Goal: Find specific page/section: Find specific page/section

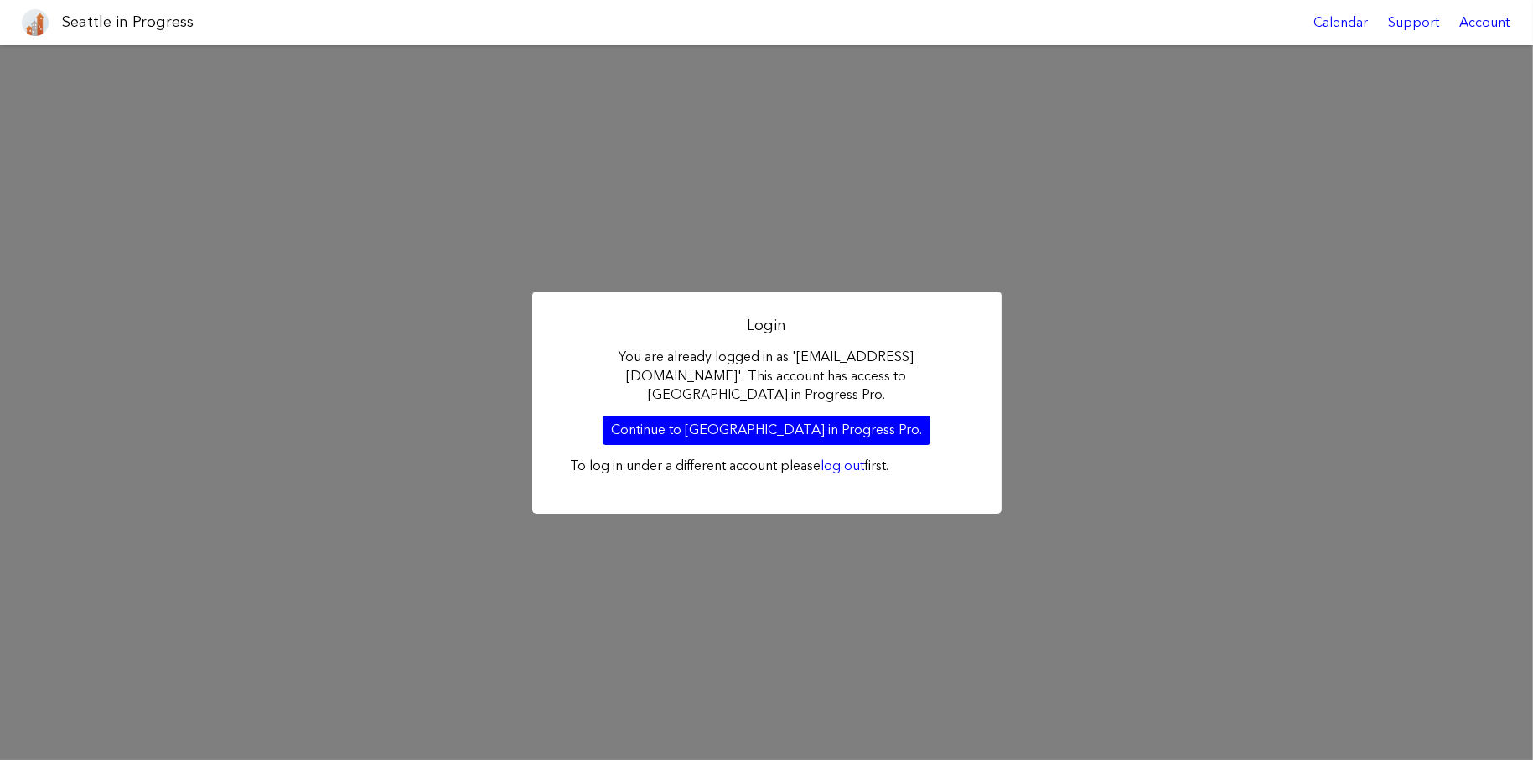
click at [670, 424] on link "Continue to Seattle in Progress Pro." at bounding box center [766, 430] width 328 height 28
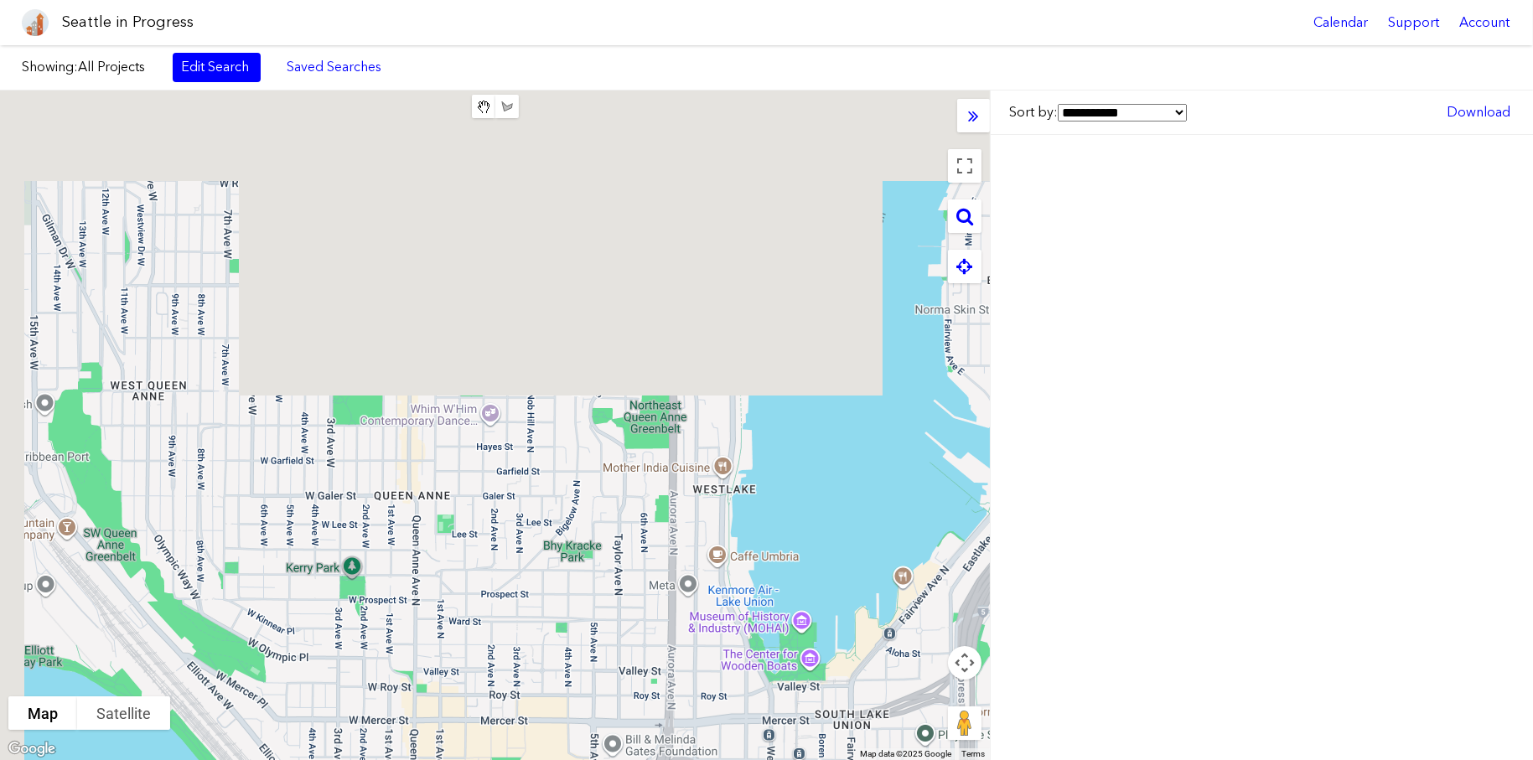
drag, startPoint x: 437, startPoint y: 413, endPoint x: 448, endPoint y: 306, distance: 107.8
click at [452, 687] on div at bounding box center [495, 425] width 990 height 670
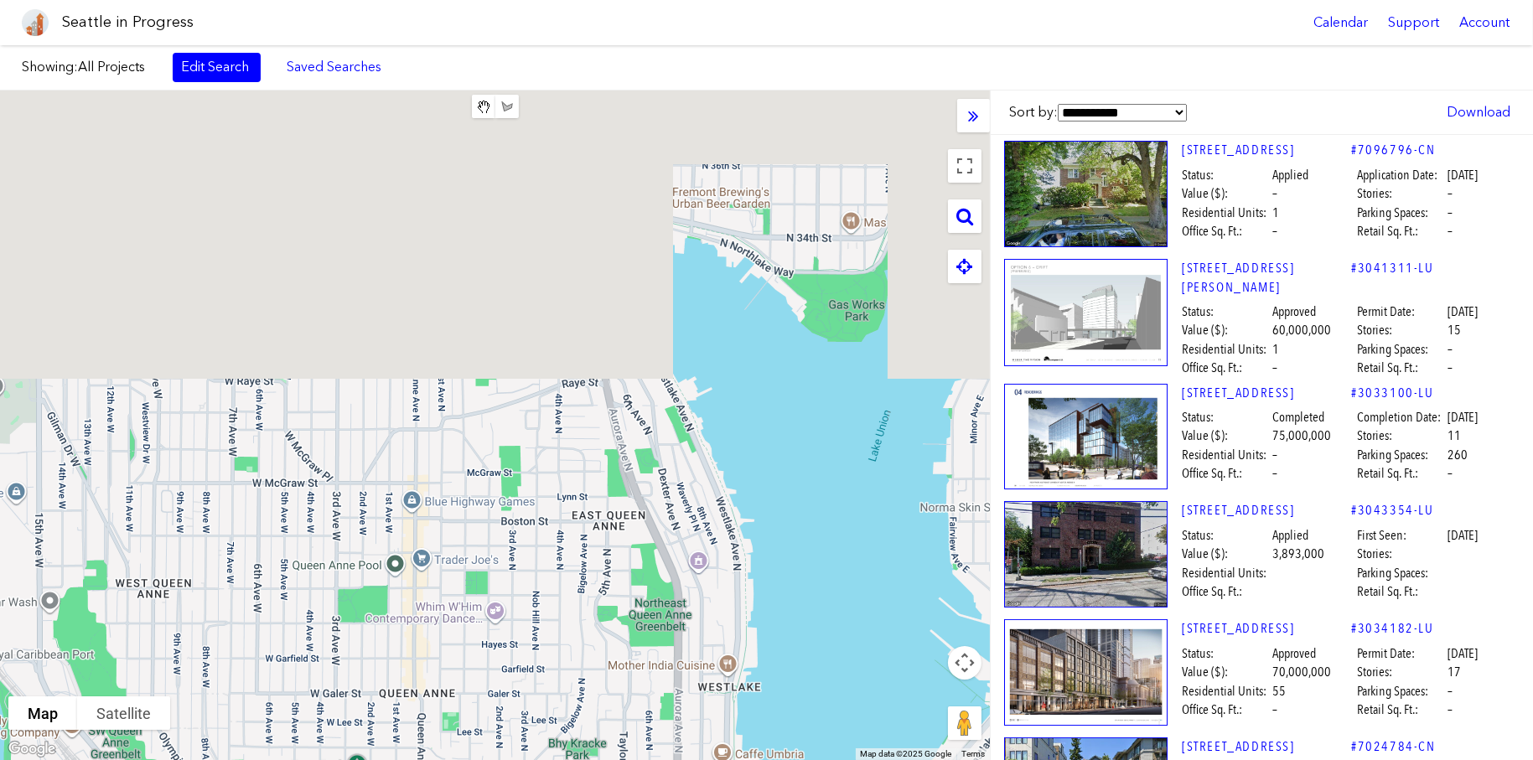
drag, startPoint x: 465, startPoint y: 644, endPoint x: 454, endPoint y: 553, distance: 91.2
click at [463, 644] on div at bounding box center [495, 425] width 990 height 670
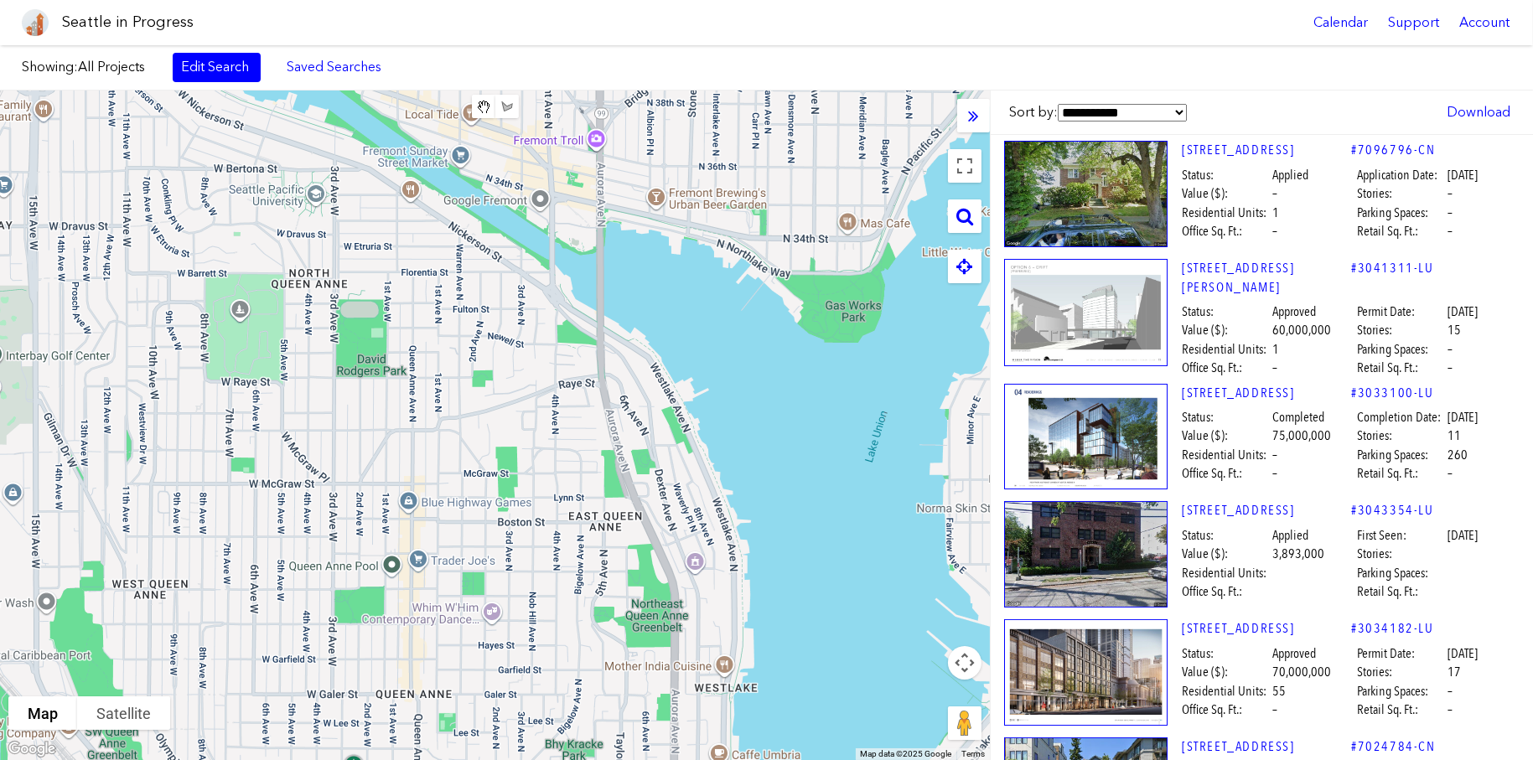
drag, startPoint x: 454, startPoint y: 553, endPoint x: 427, endPoint y: 350, distance: 204.6
click at [456, 583] on div at bounding box center [495, 425] width 990 height 670
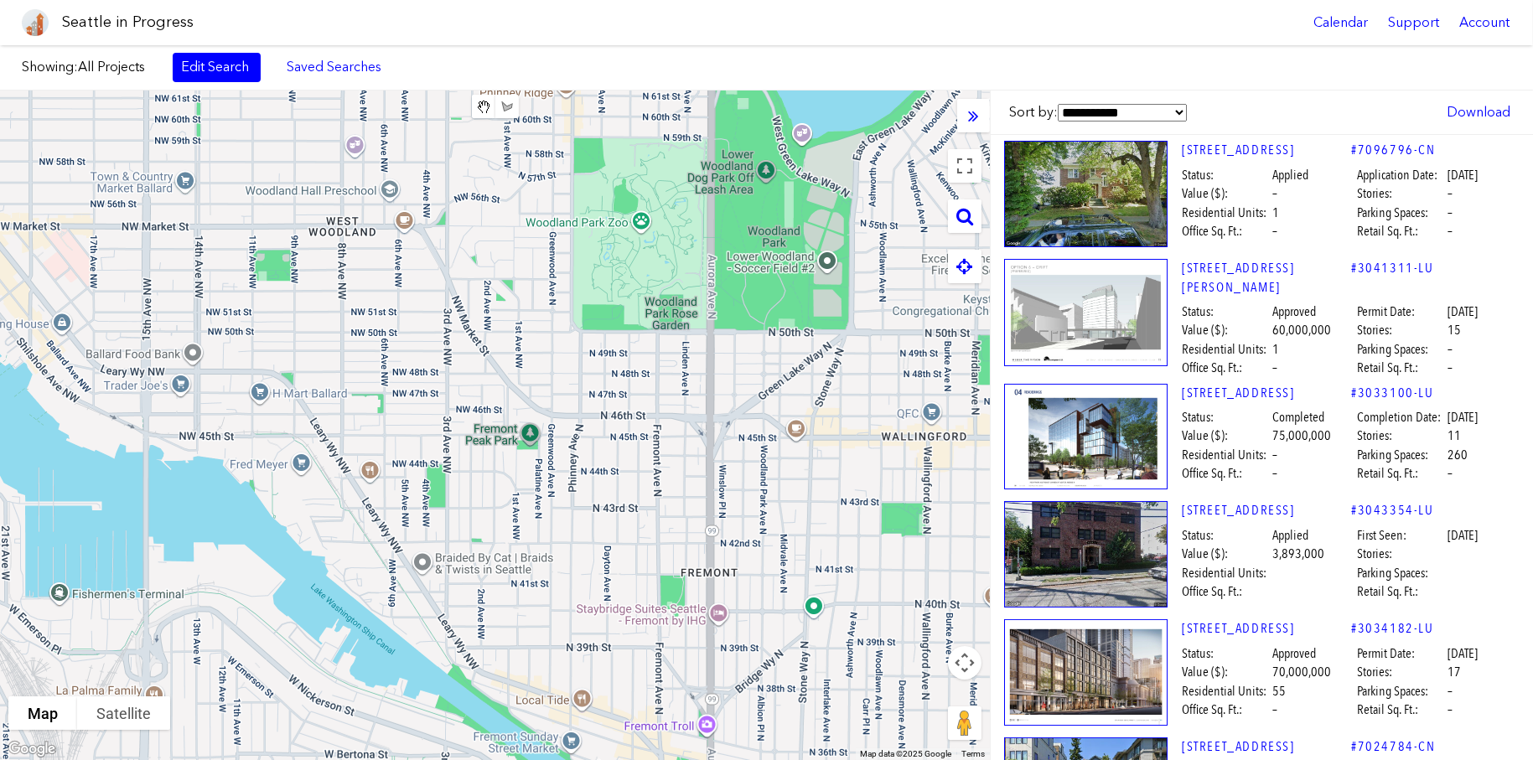
drag, startPoint x: 435, startPoint y: 468, endPoint x: 310, endPoint y: 448, distance: 126.5
click at [310, 448] on div at bounding box center [495, 425] width 990 height 670
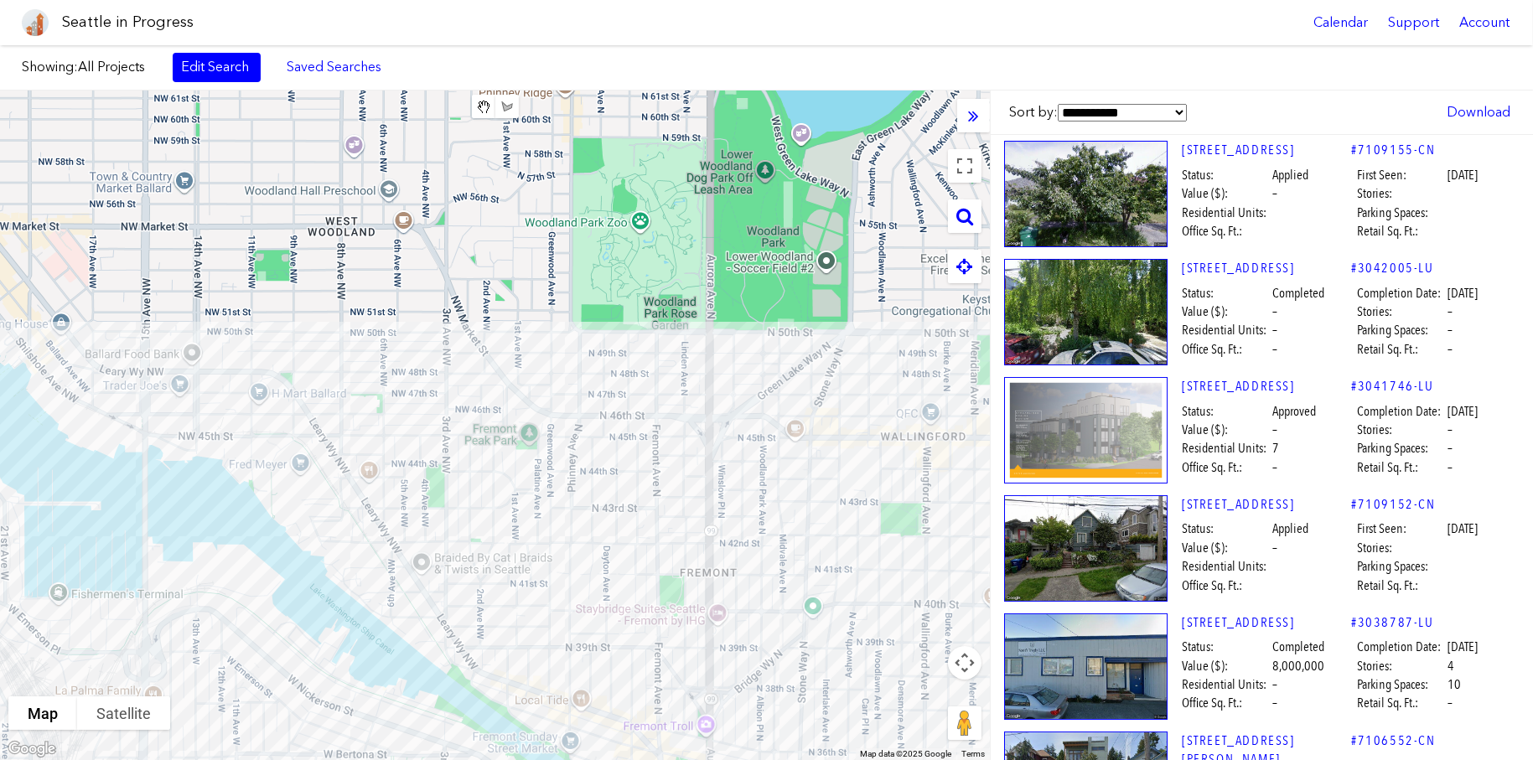
drag, startPoint x: 382, startPoint y: 375, endPoint x: 423, endPoint y: 401, distance: 48.6
click at [427, 401] on div at bounding box center [495, 425] width 990 height 670
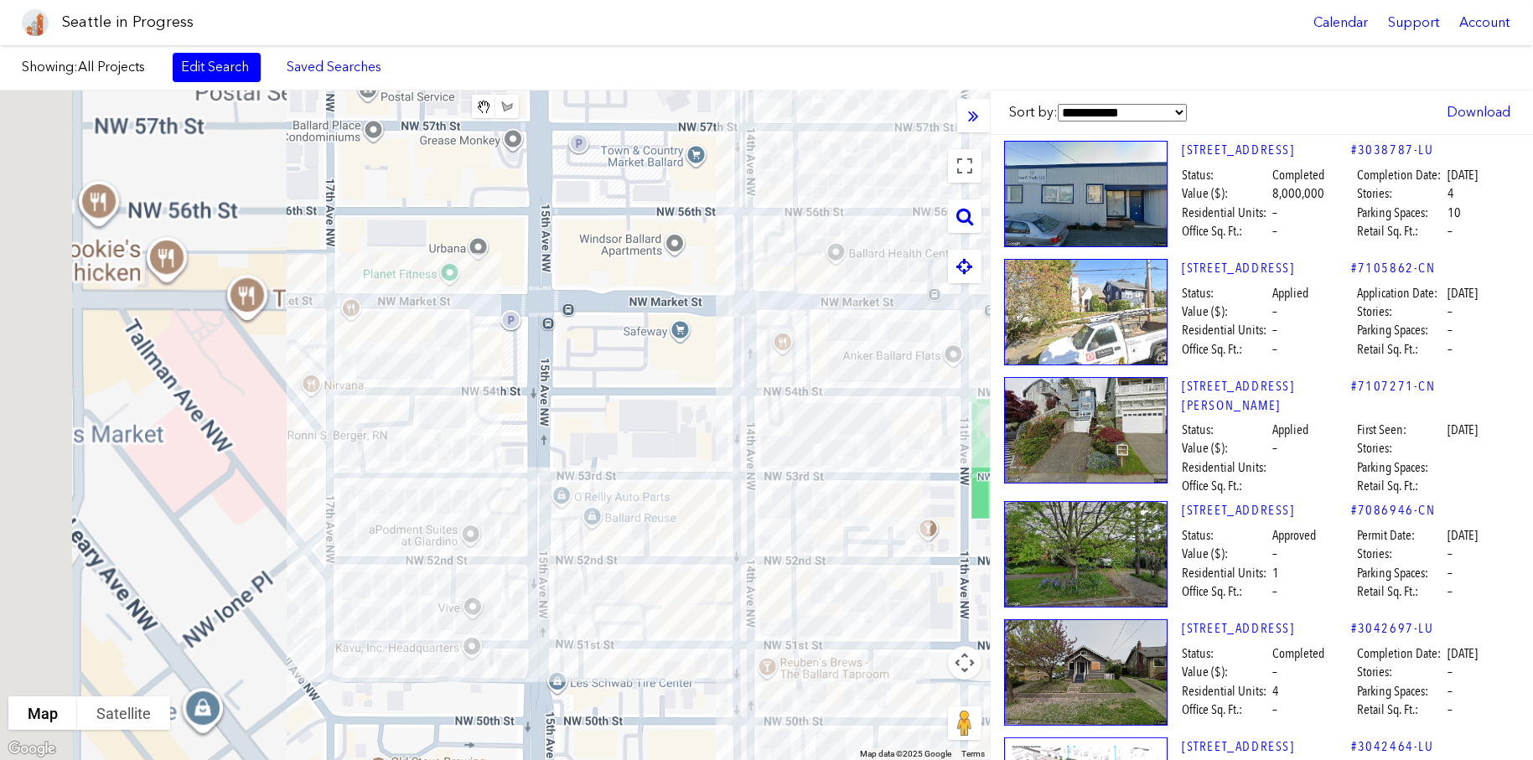
drag, startPoint x: 427, startPoint y: 305, endPoint x: 525, endPoint y: 316, distance: 97.8
click at [525, 316] on div at bounding box center [495, 425] width 990 height 670
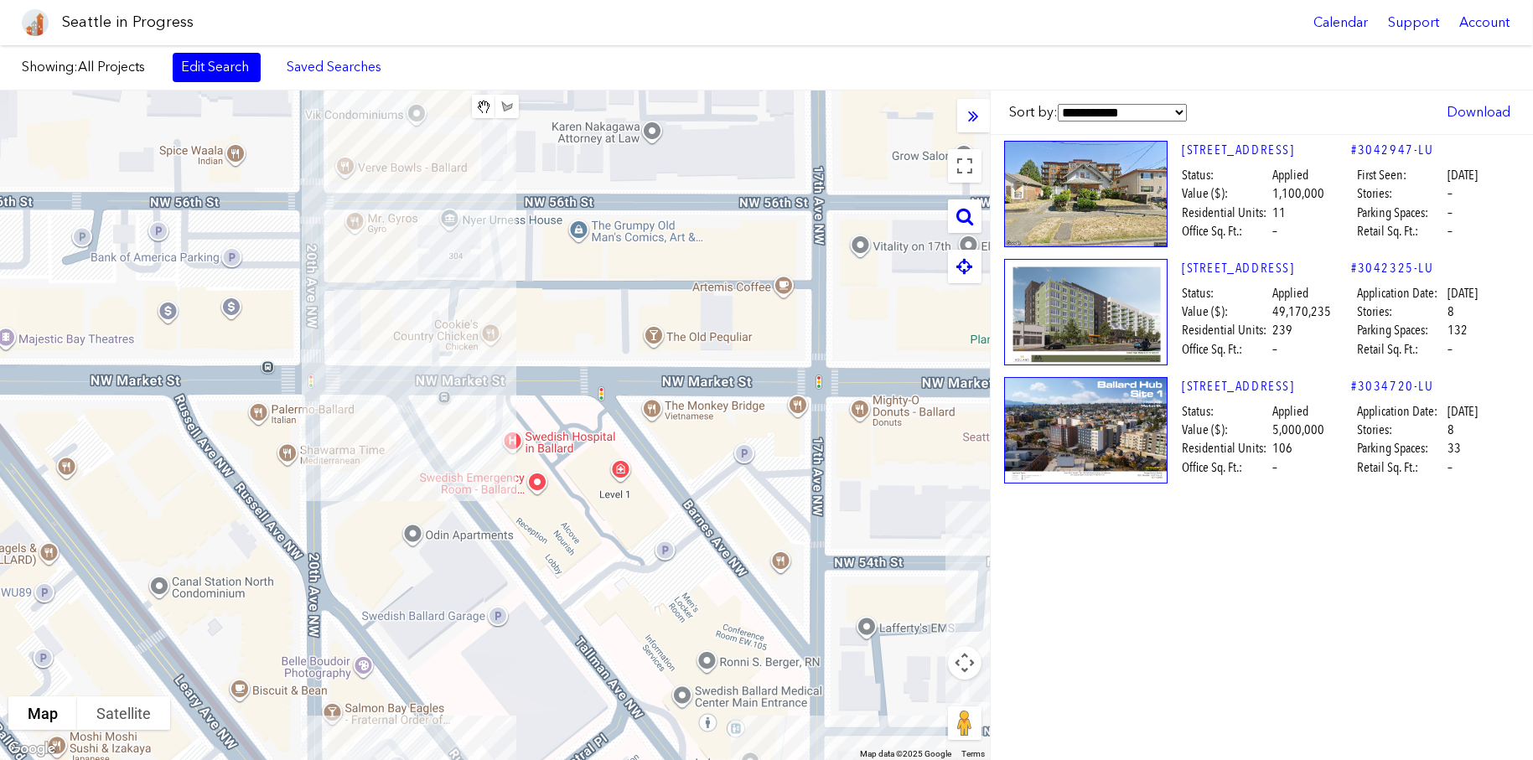
drag, startPoint x: 497, startPoint y: 314, endPoint x: 786, endPoint y: 371, distance: 294.7
click at [791, 370] on div at bounding box center [495, 425] width 990 height 670
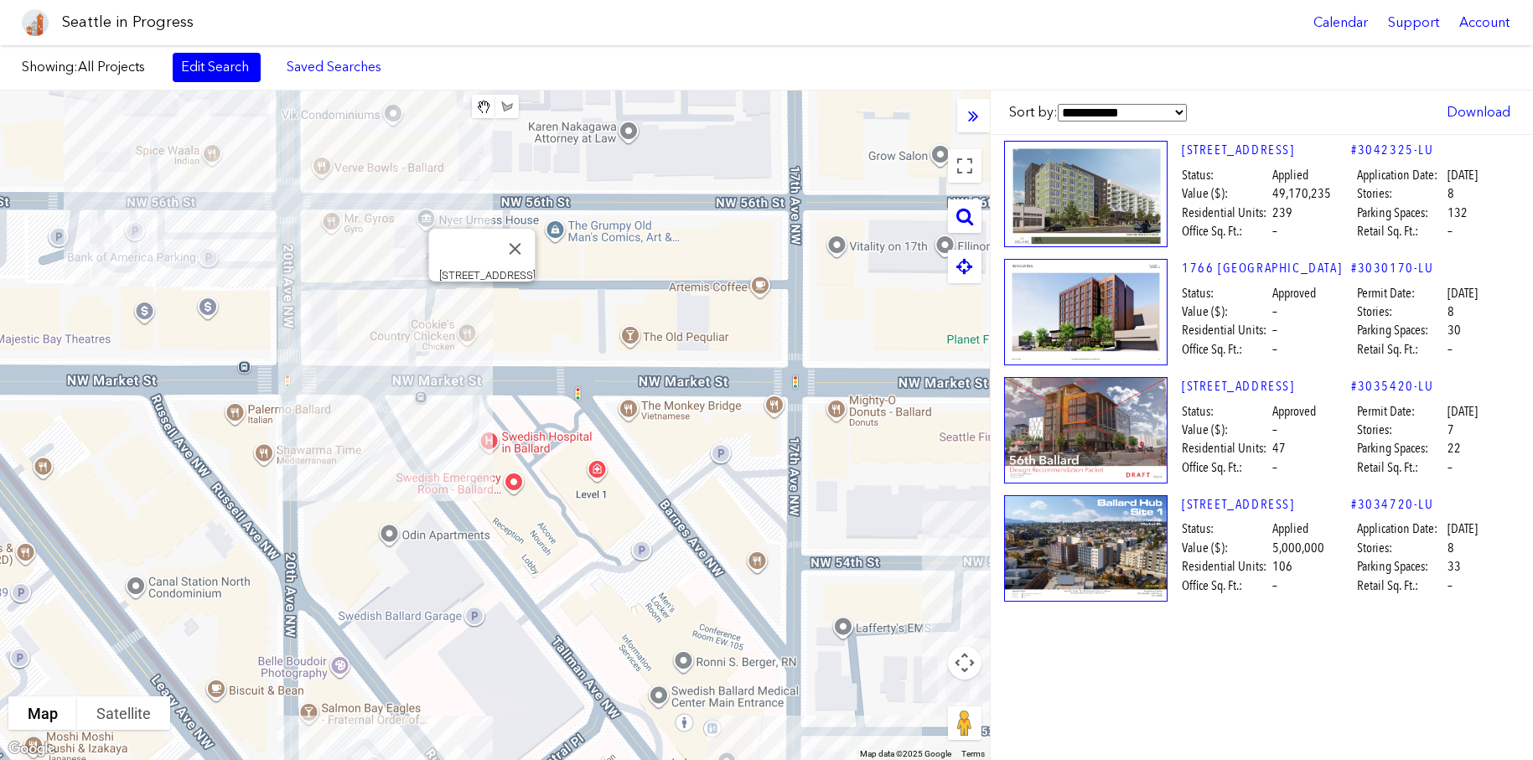
click at [480, 307] on div "[STREET_ADDRESS]" at bounding box center [495, 425] width 990 height 670
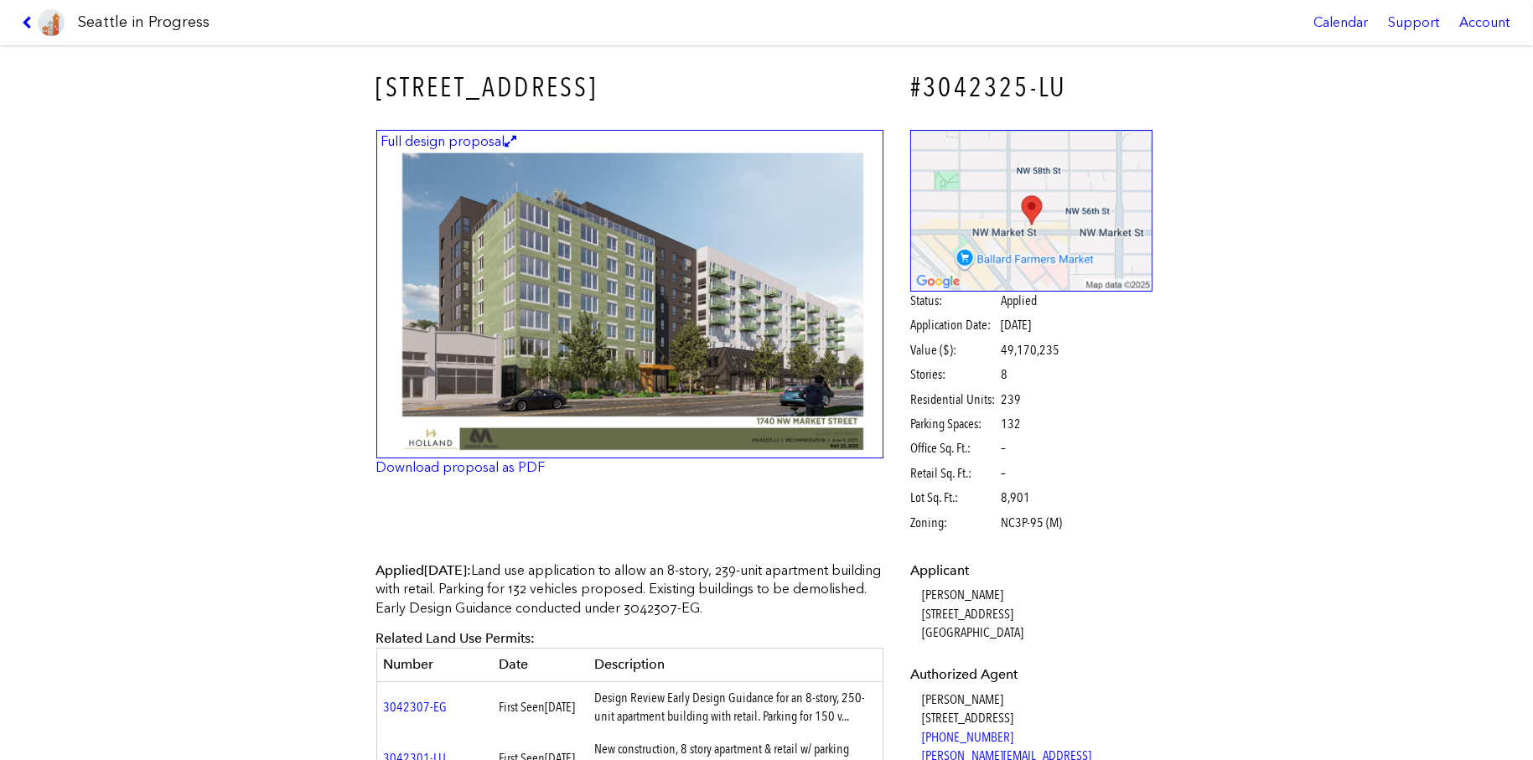
drag, startPoint x: 777, startPoint y: 609, endPoint x: 698, endPoint y: 606, distance: 78.8
click at [698, 606] on p "Applied [DATE] : Land use application to allow an 8-story, 239-unit apartment b…" at bounding box center [630, 589] width 508 height 56
copy p "3042307-EG"
click at [149, 211] on div "[STREET_ADDRESS] #3042325-LU Full design proposal Download proposal as PDF Stat…" at bounding box center [766, 402] width 1533 height 715
